Goal: Find specific page/section: Find specific page/section

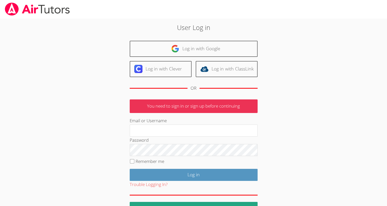
type input "[EMAIL_ADDRESS][DOMAIN_NAME]"
click at [183, 181] on div "Trouble Logging In?" at bounding box center [194, 184] width 128 height 7
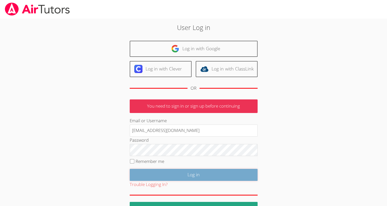
click at [182, 175] on input "Log in" at bounding box center [194, 175] width 128 height 12
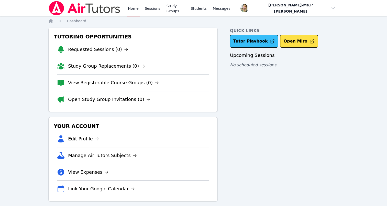
click at [255, 39] on link "Tutor Playbook" at bounding box center [254, 41] width 48 height 13
